Goal: Task Accomplishment & Management: Manage account settings

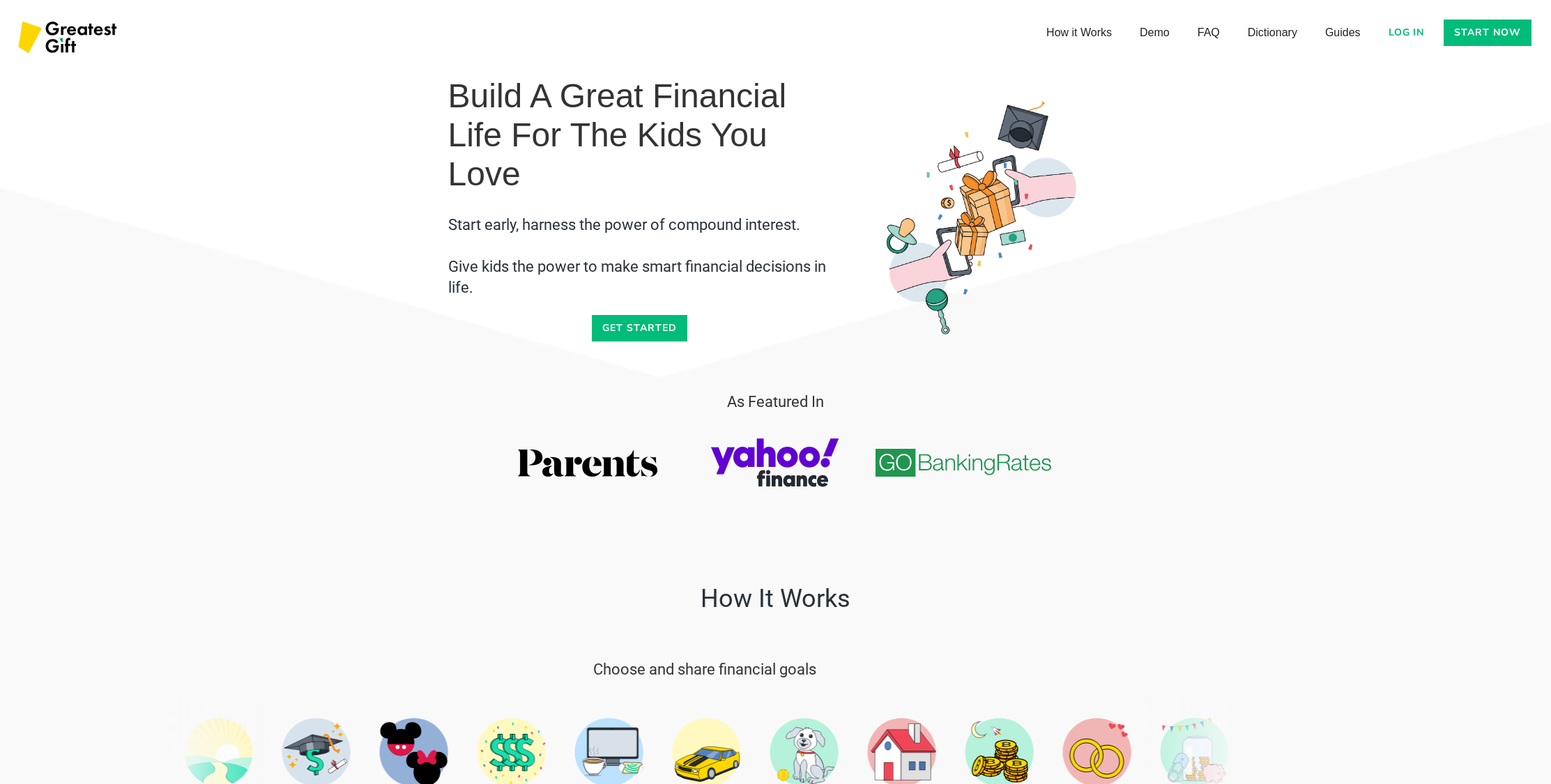
click at [1420, 31] on link "Log in" at bounding box center [1406, 32] width 53 height 27
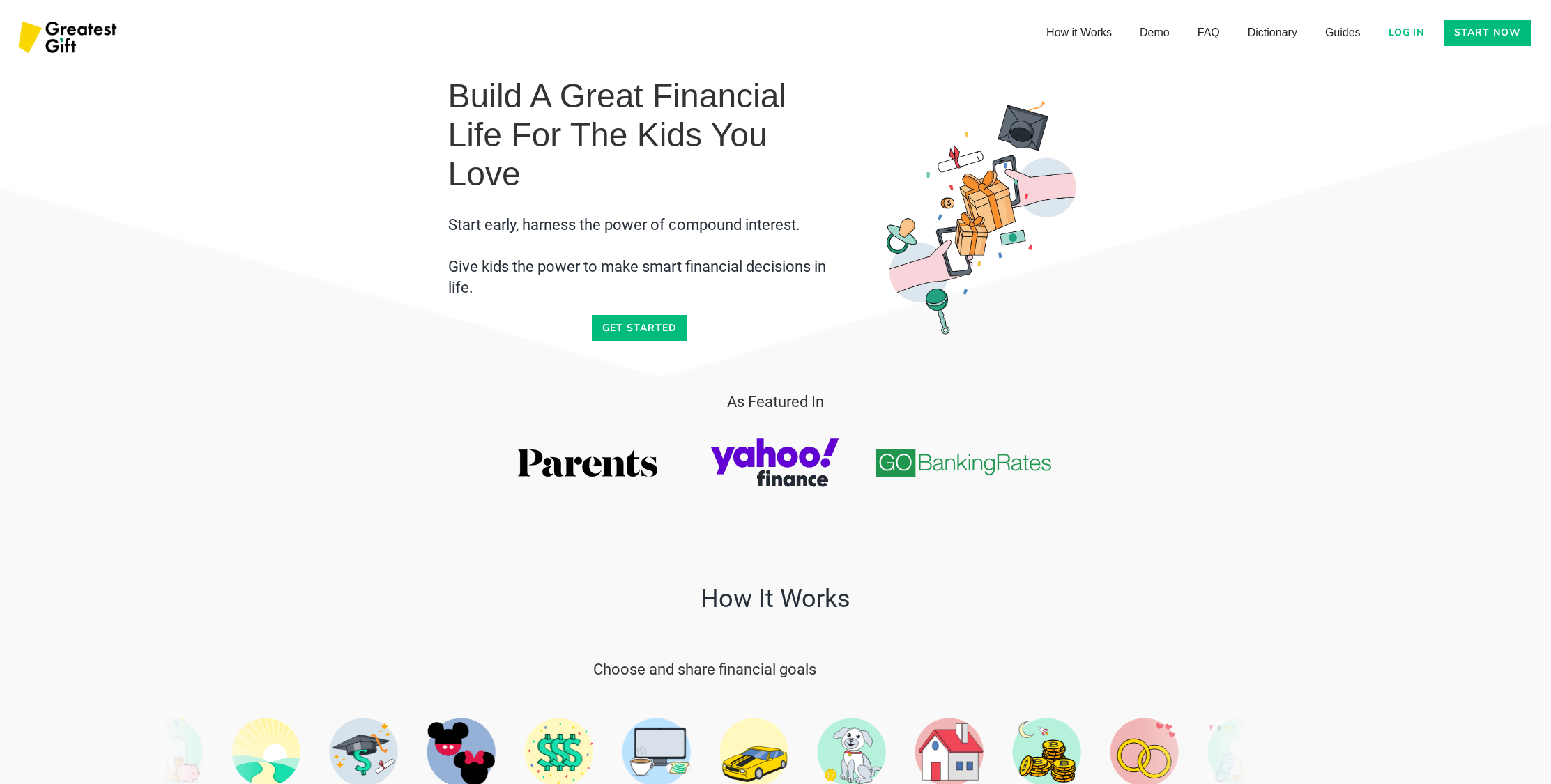
scroll to position [2, 0]
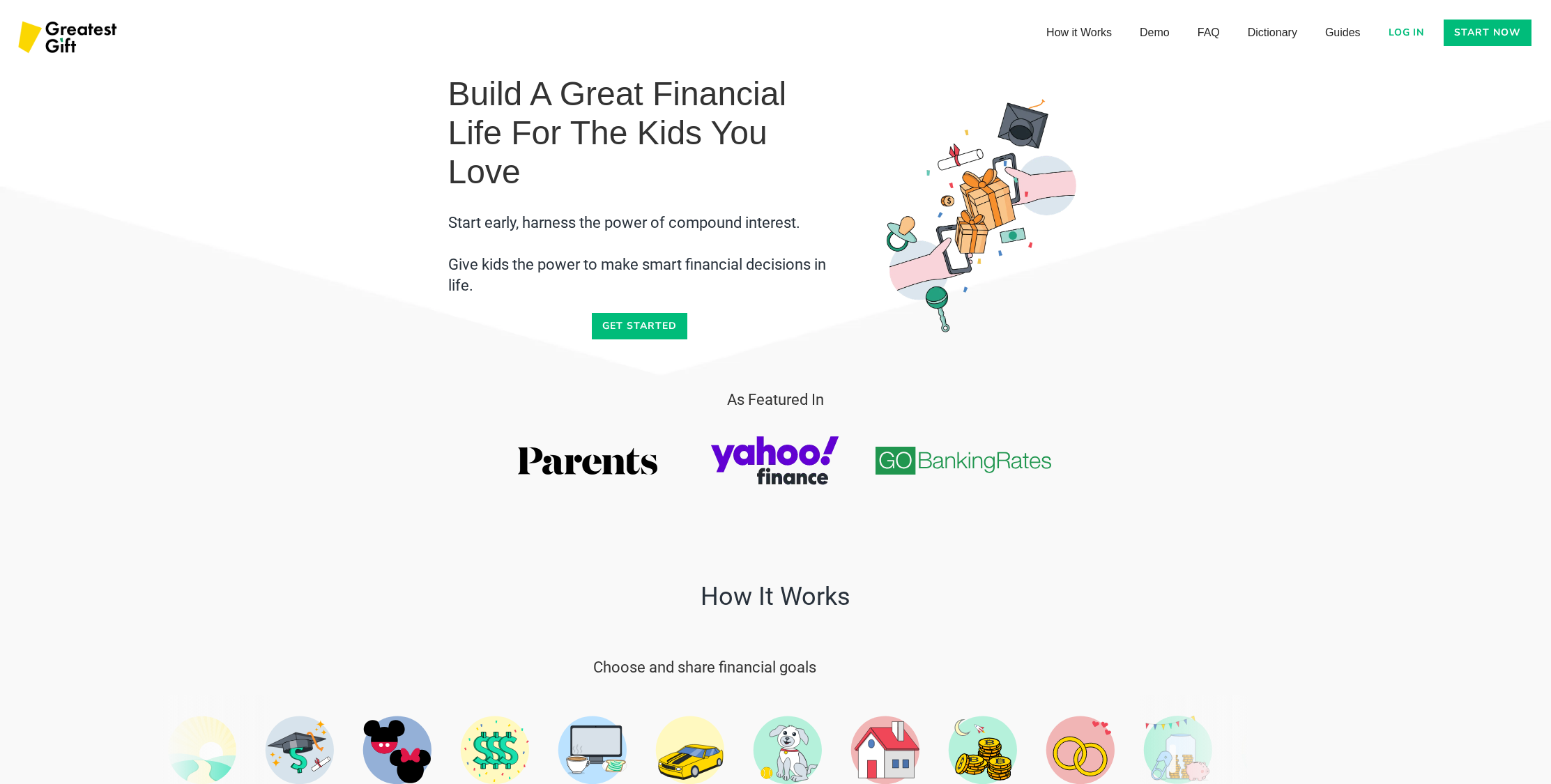
click at [1410, 32] on link "Log in" at bounding box center [1406, 32] width 53 height 27
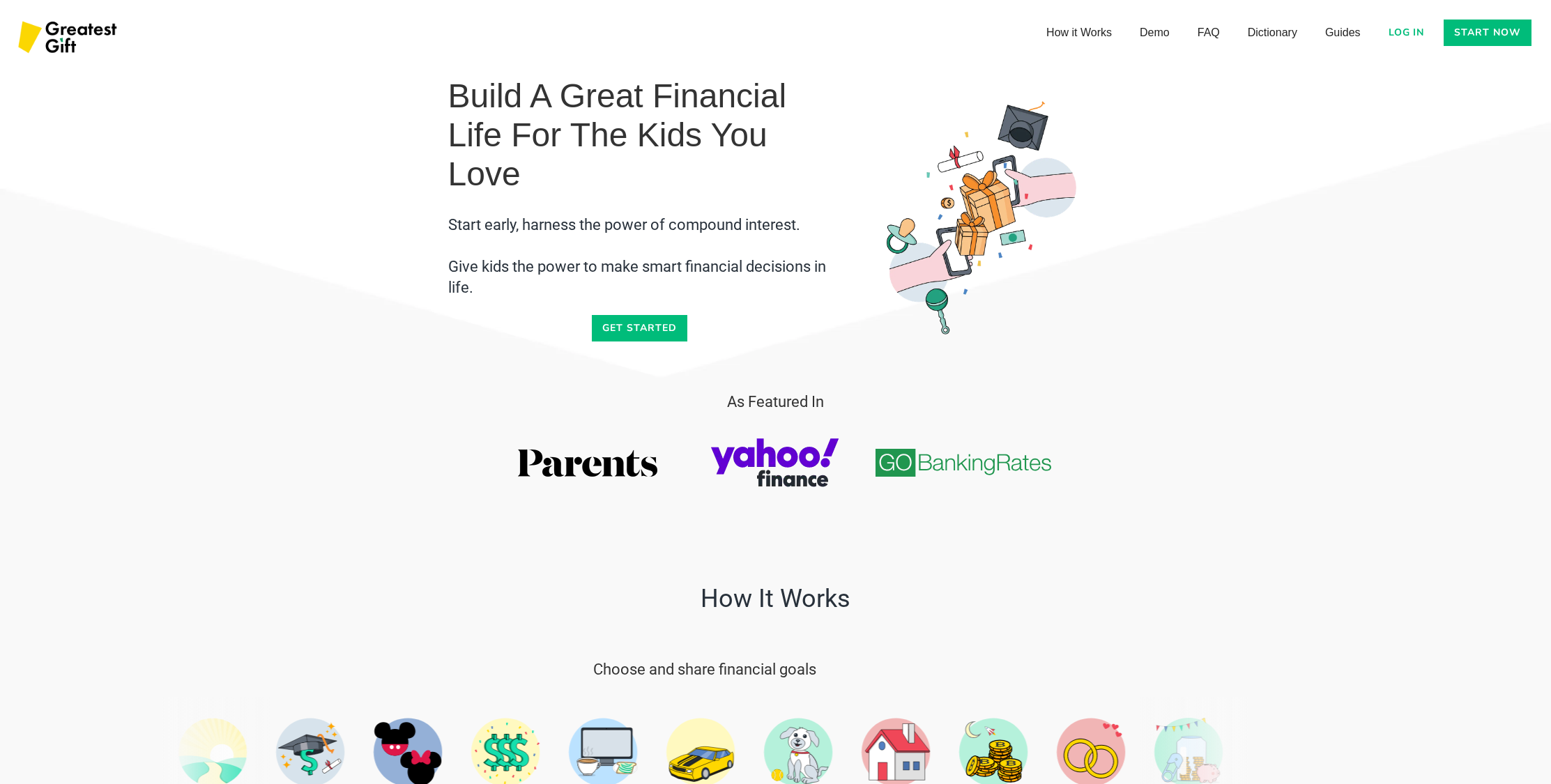
click at [1392, 29] on link "Log in" at bounding box center [1406, 32] width 53 height 27
